Goal: Task Accomplishment & Management: Manage account settings

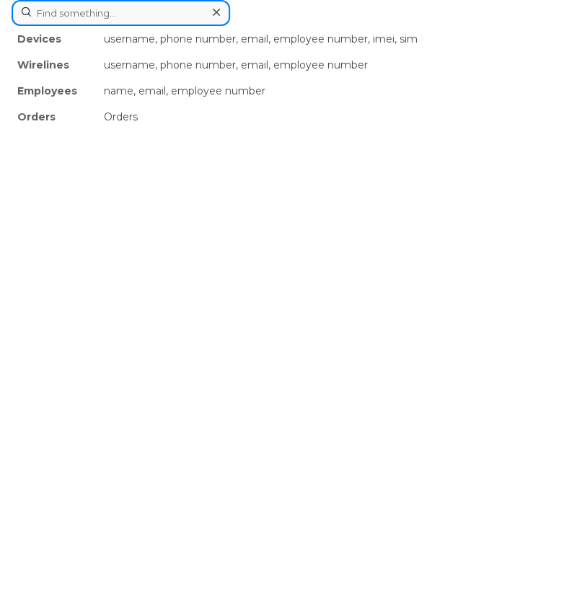
click at [235, 26] on div "Devices username, phone number, email, employee number, imei, sim Wirelines use…" at bounding box center [282, 13] width 541 height 26
paste input "2042505741"
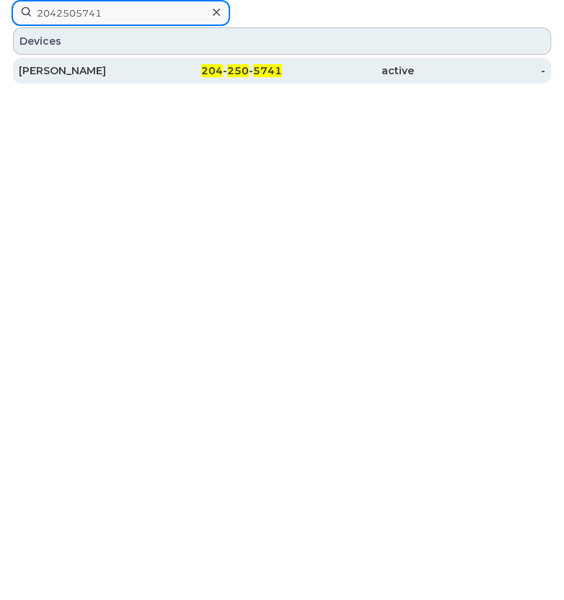
type input "2042505741"
click at [74, 68] on div "Gary Grignon" at bounding box center [85, 70] width 132 height 14
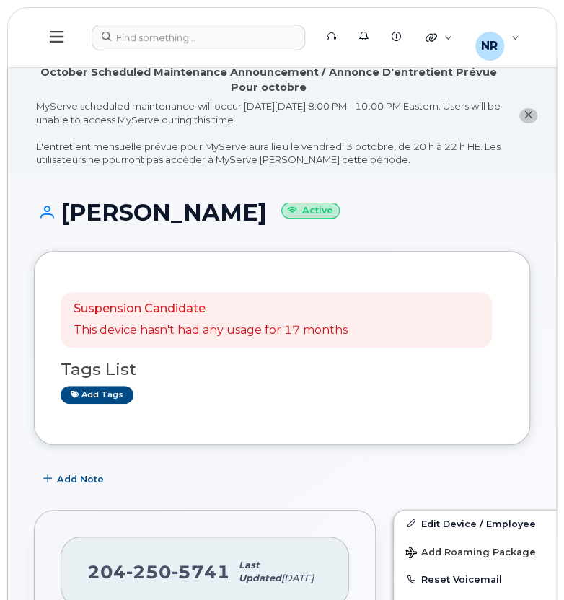
drag, startPoint x: 562, startPoint y: 79, endPoint x: 562, endPoint y: 135, distance: 55.5
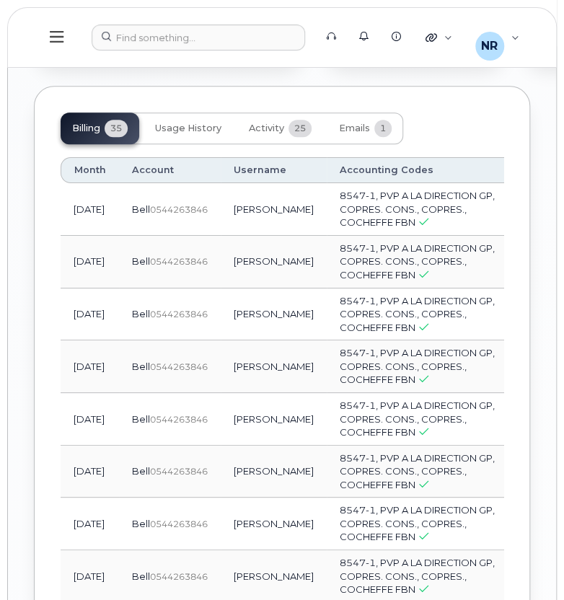
scroll to position [2037, 0]
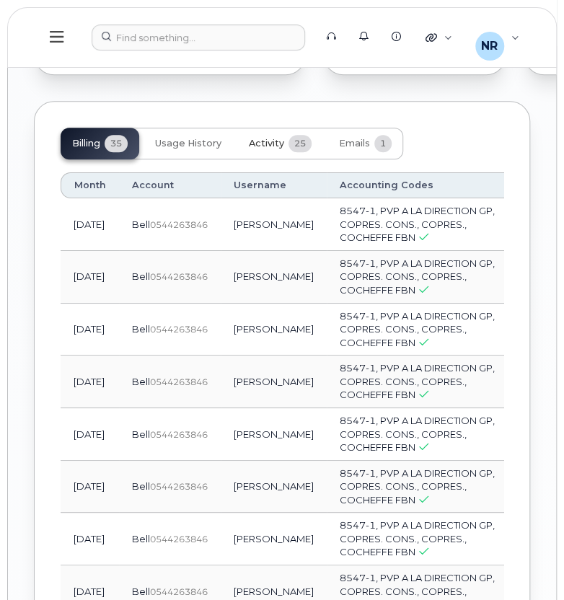
click at [275, 149] on span "Activity" at bounding box center [266, 144] width 35 height 12
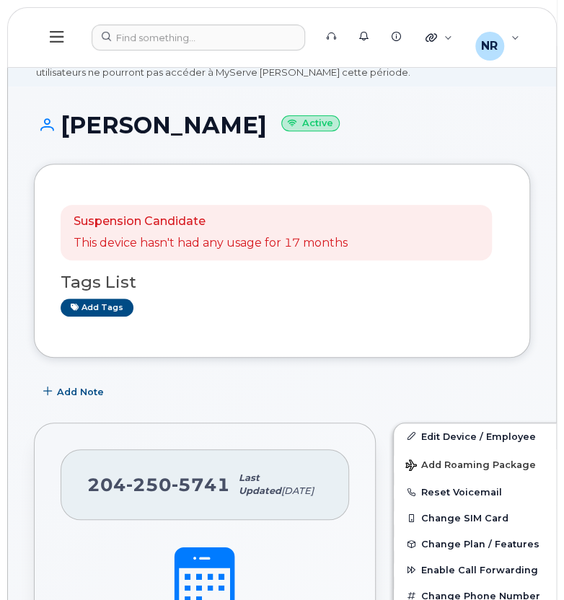
scroll to position [0, 0]
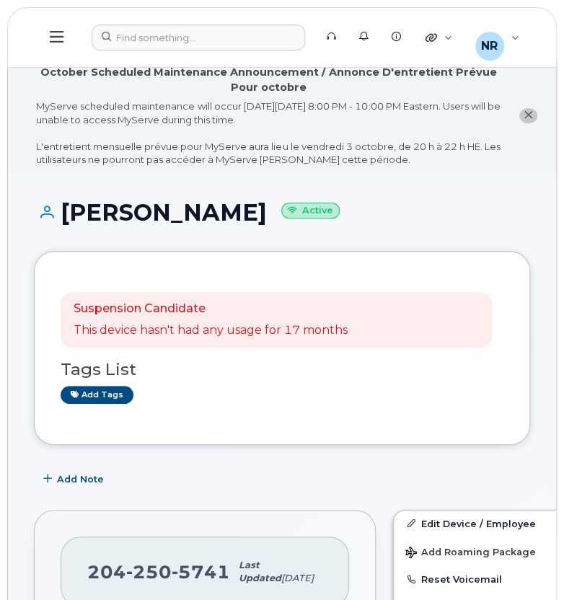
click at [527, 114] on icon "close notification" at bounding box center [527, 114] width 9 height 9
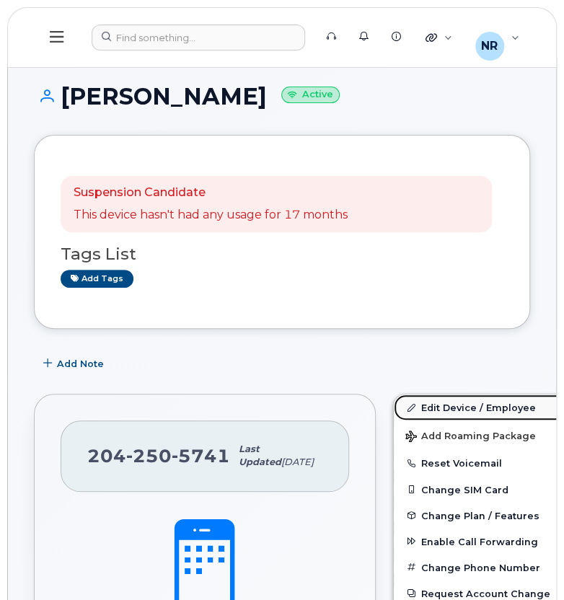
click at [424, 401] on link "Edit Device / Employee" at bounding box center [504, 407] width 223 height 26
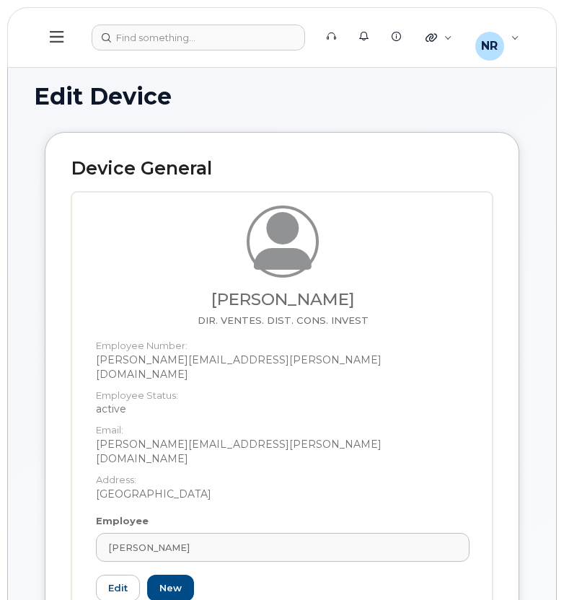
select select "22917074"
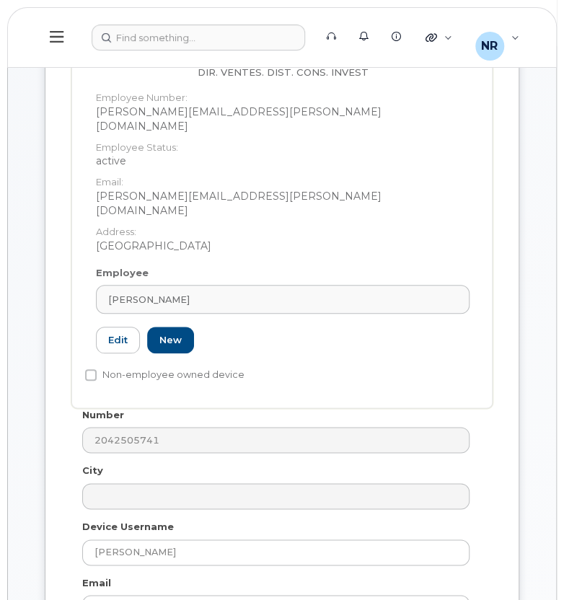
scroll to position [257, 0]
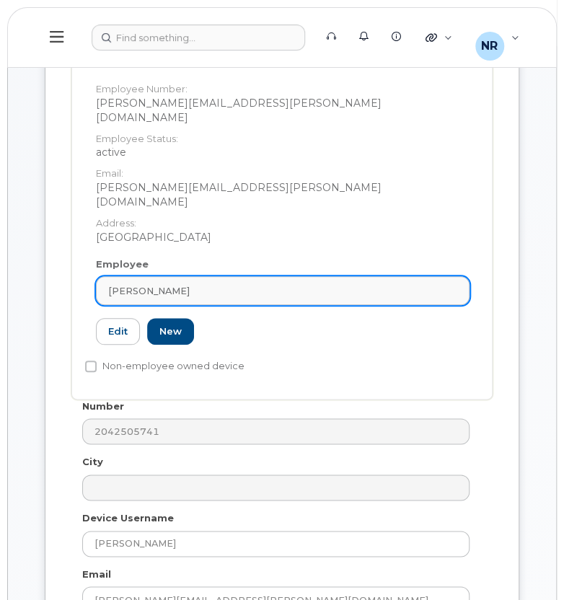
click at [450, 284] on div "GARY GRIGNON" at bounding box center [282, 291] width 349 height 14
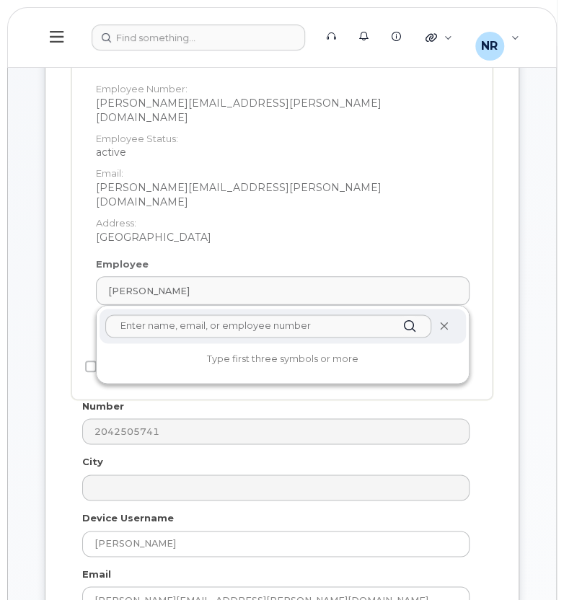
click at [447, 321] on icon at bounding box center [442, 325] width 9 height 9
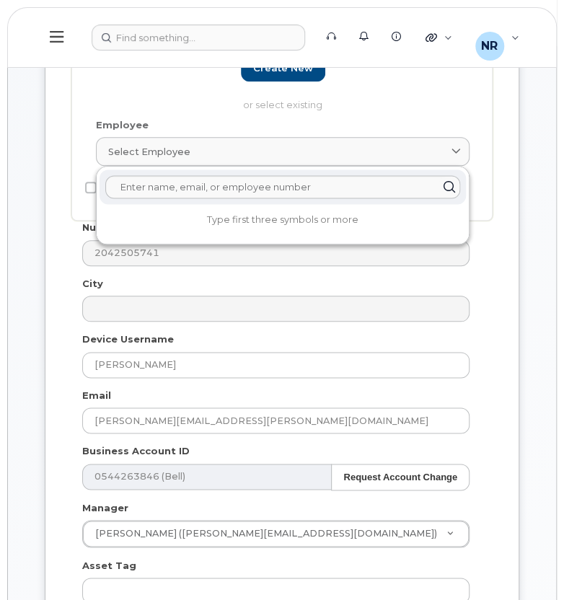
scroll to position [306, 0]
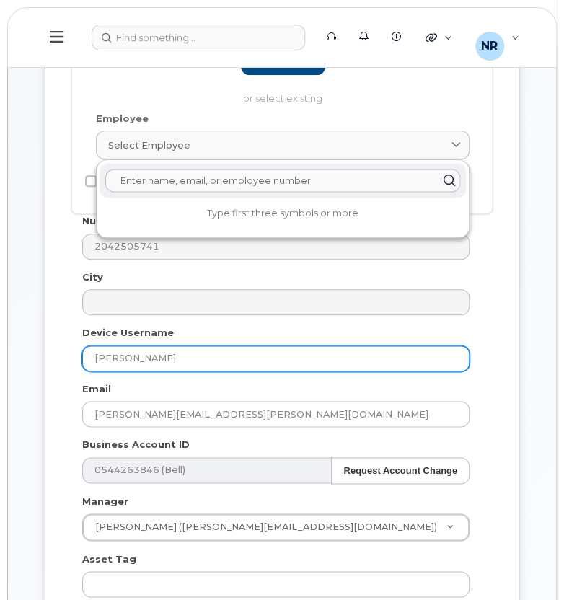
drag, startPoint x: 162, startPoint y: 351, endPoint x: 24, endPoint y: 365, distance: 139.0
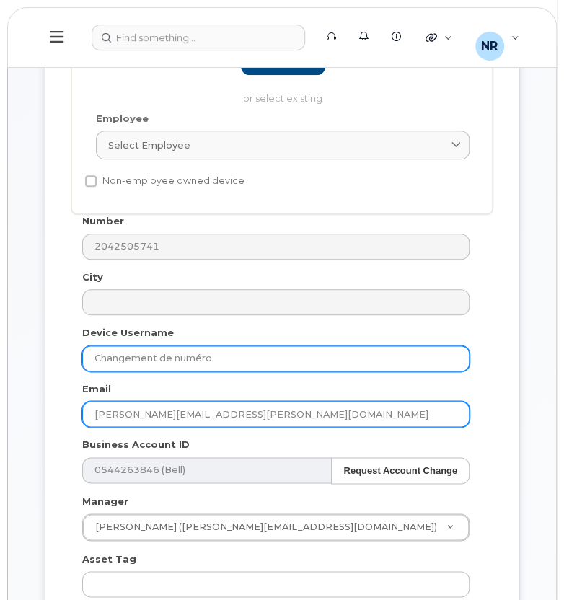
type input "Changement de numéro"
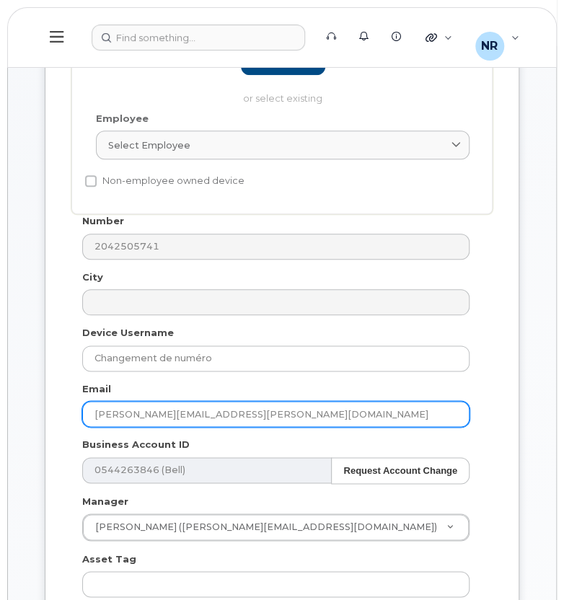
drag, startPoint x: 213, startPoint y: 412, endPoint x: 1, endPoint y: 437, distance: 212.7
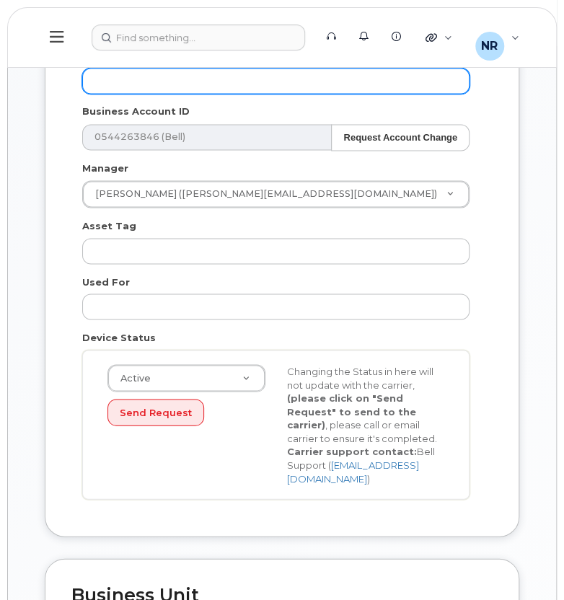
scroll to position [654, 0]
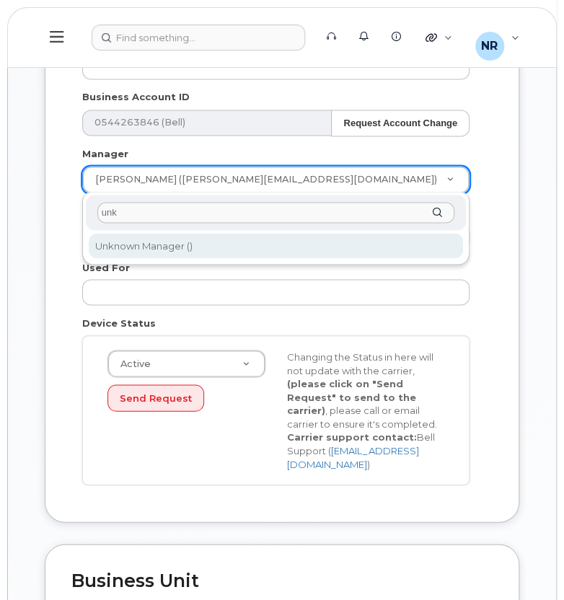
type input "unk"
type input "1908917"
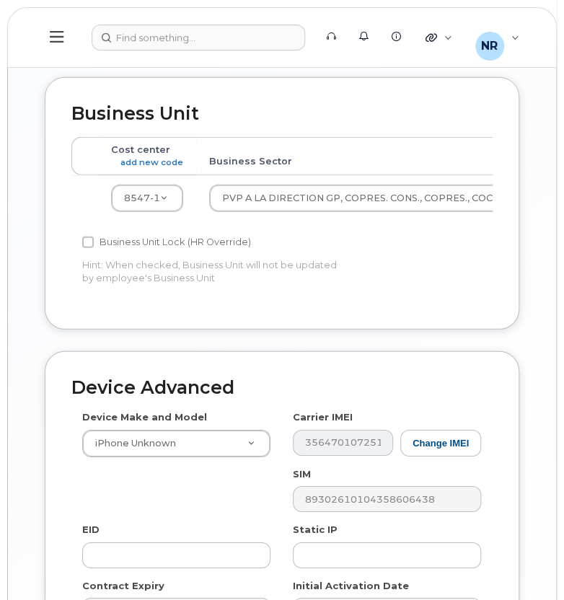
scroll to position [1121, 0]
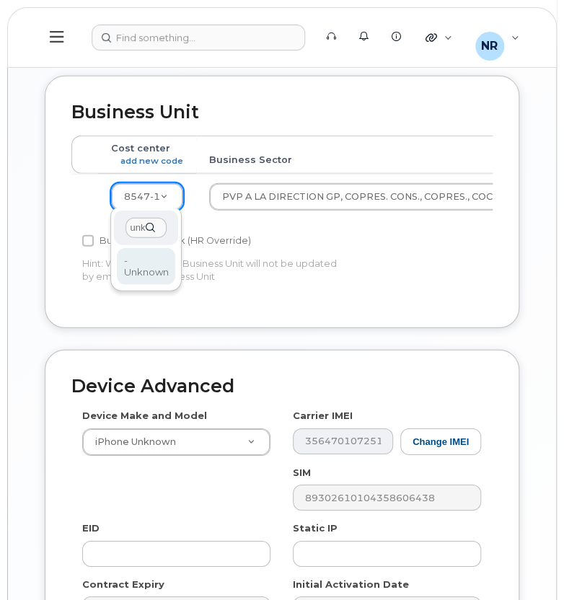
type input "unk"
type input "22916205"
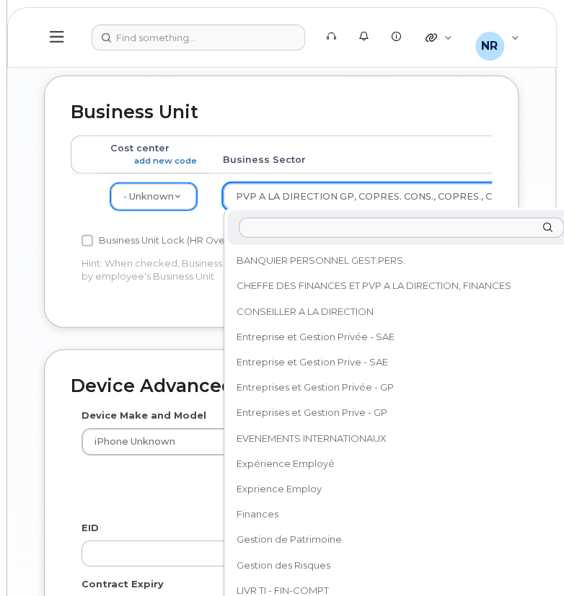
scroll to position [316, 0]
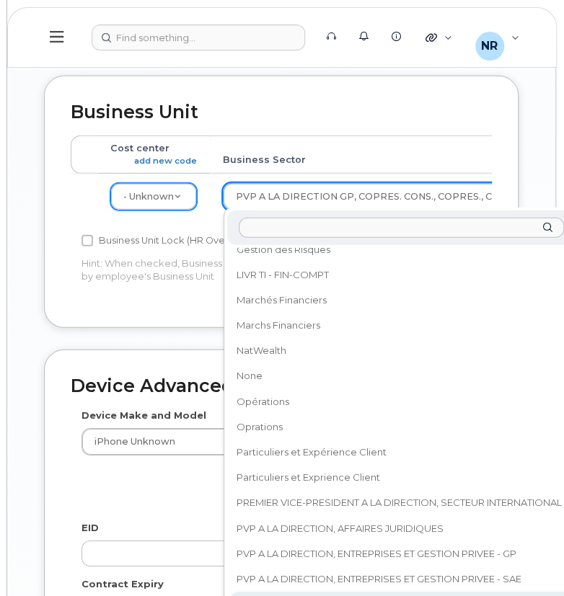
type input "y"
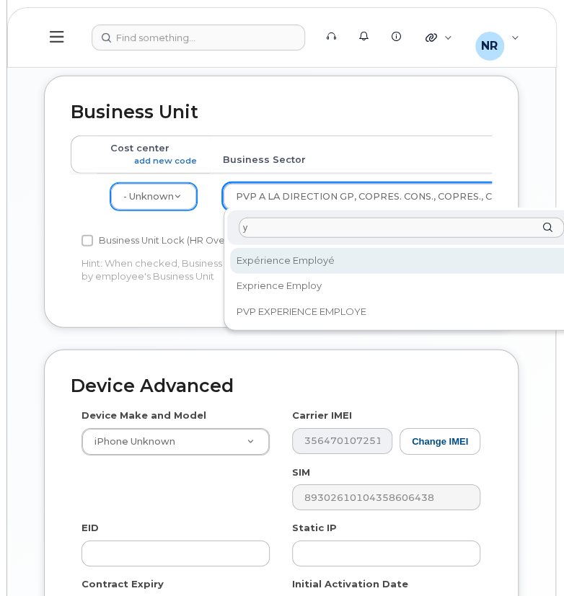
scroll to position [0, 0]
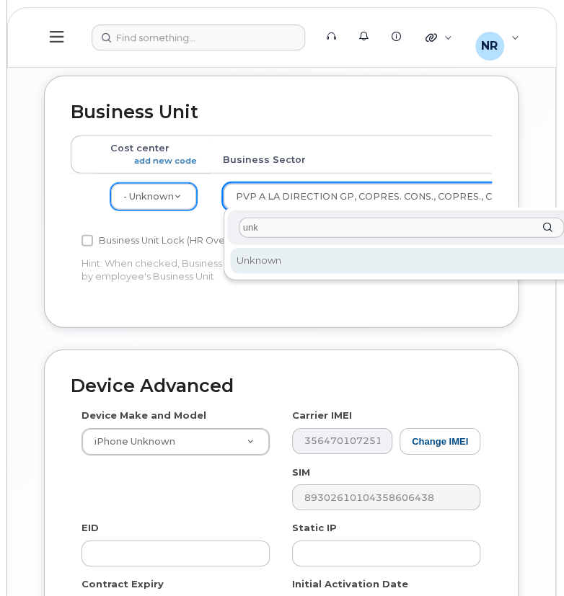
type input "unk"
click at [275, 274] on div "unk Unknown" at bounding box center [401, 244] width 356 height 73
select select "22916206"
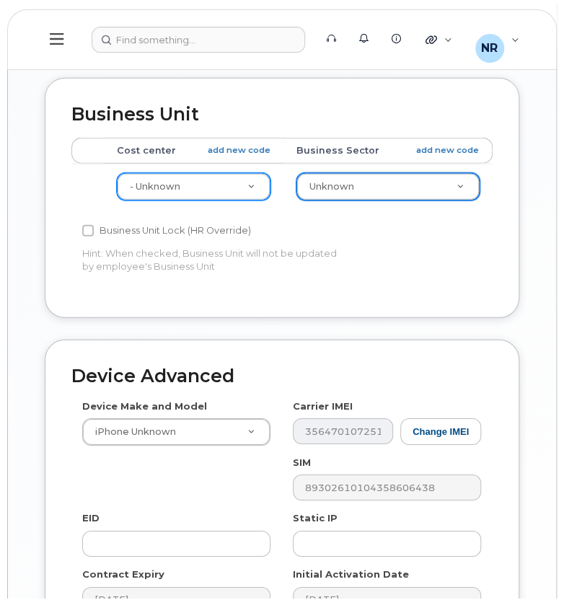
scroll to position [1121, 0]
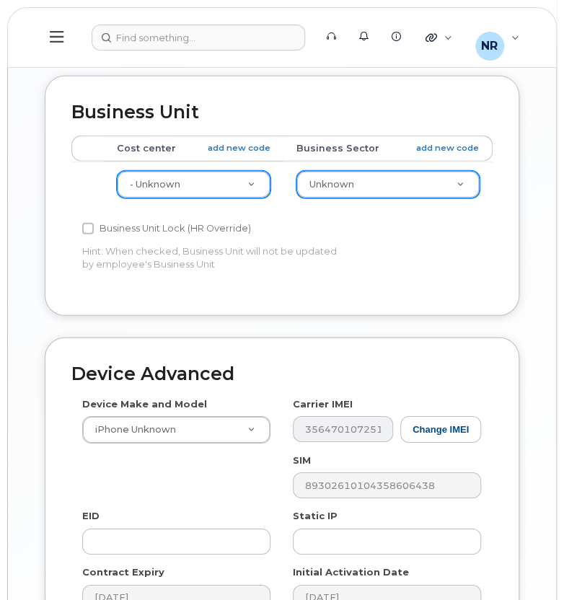
drag, startPoint x: 562, startPoint y: 406, endPoint x: 577, endPoint y: 321, distance: 85.7
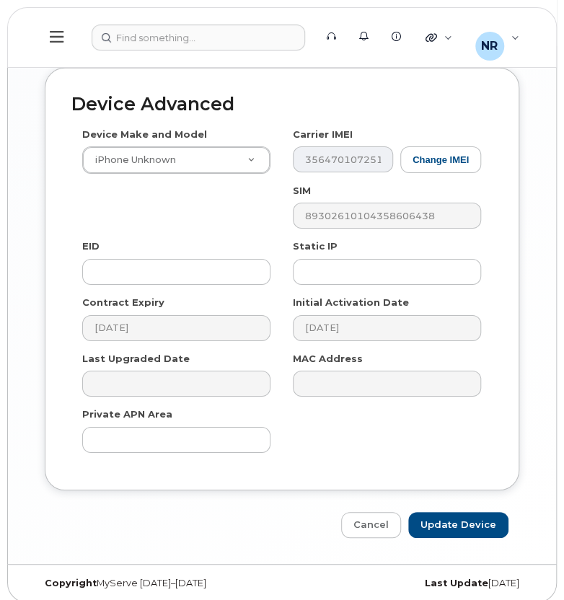
scroll to position [1397, 0]
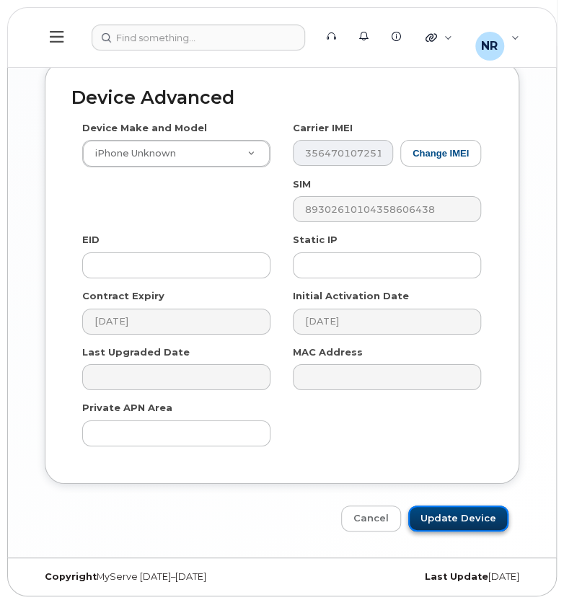
click at [455, 505] on input "Update Device" at bounding box center [458, 518] width 100 height 27
type input "Saving..."
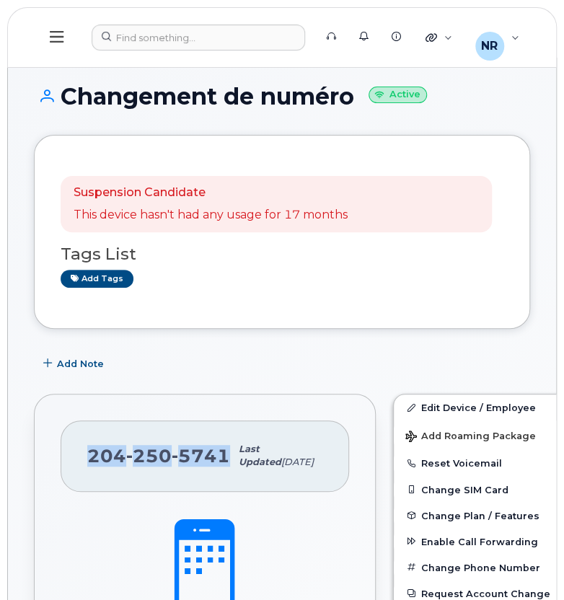
drag, startPoint x: 221, startPoint y: 466, endPoint x: 64, endPoint y: 470, distance: 156.4
click at [64, 470] on div "204 250 5741 Last updated Oct 02, 2025" at bounding box center [205, 455] width 288 height 71
copy span "204 250 5741"
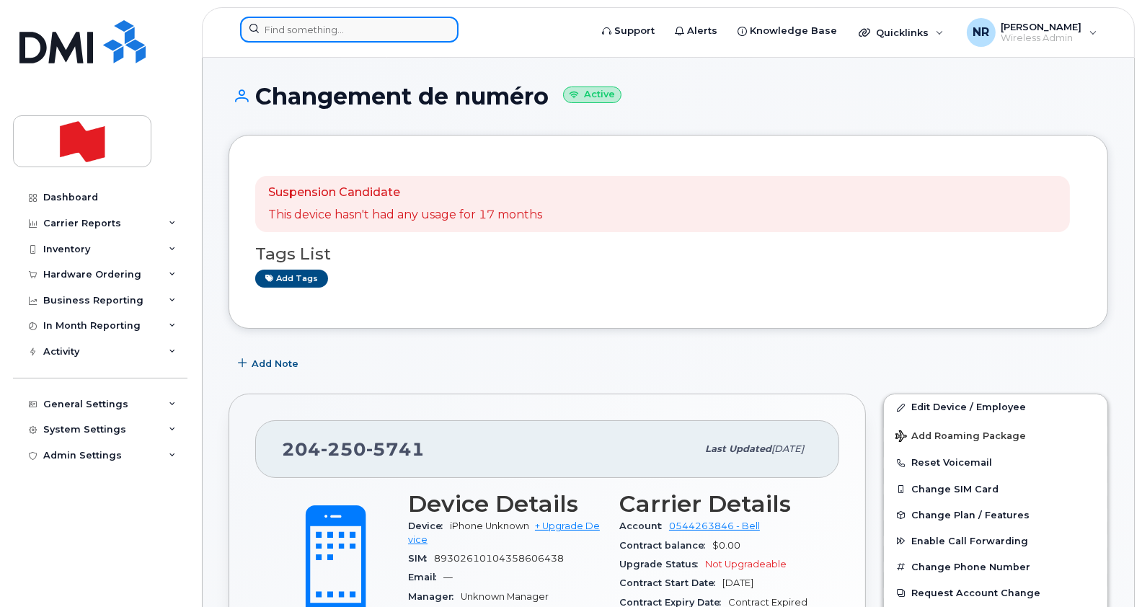
click at [352, 41] on input at bounding box center [349, 30] width 218 height 26
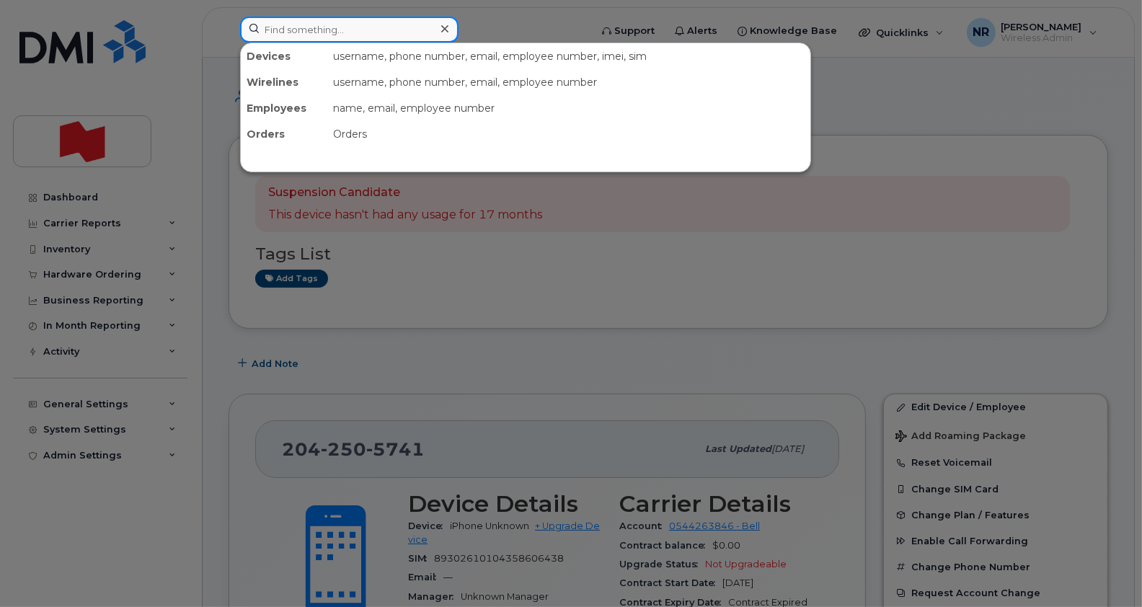
paste input "2045582890"
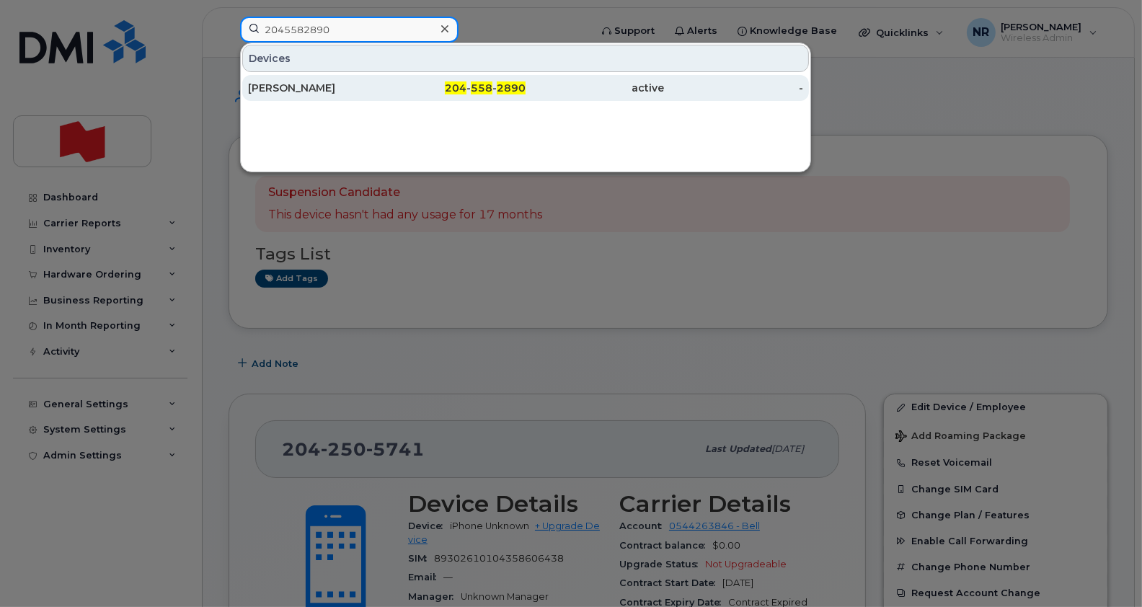
type input "2045582890"
click at [295, 92] on div "Narciso Neves" at bounding box center [317, 88] width 139 height 14
